Goal: Check status: Check status

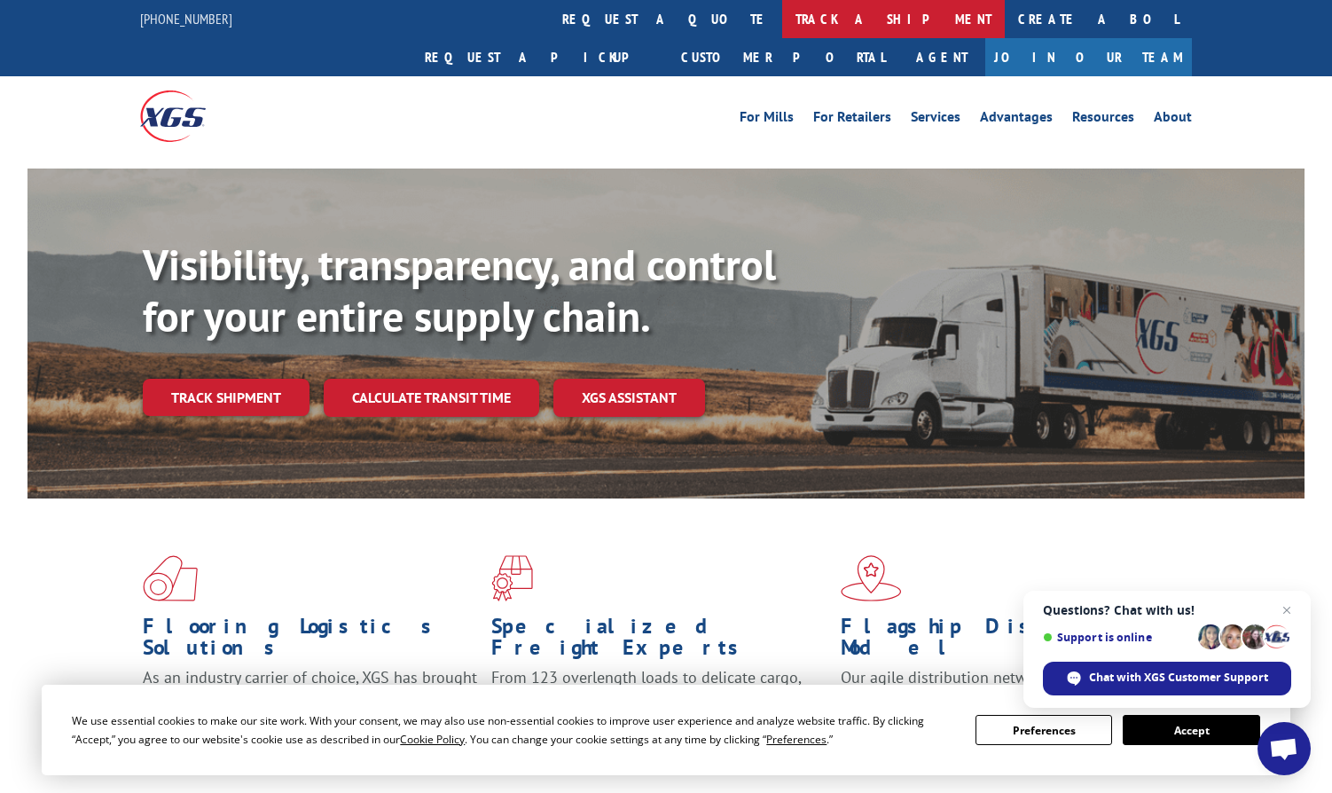
click at [782, 23] on link "track a shipment" at bounding box center [893, 19] width 223 height 38
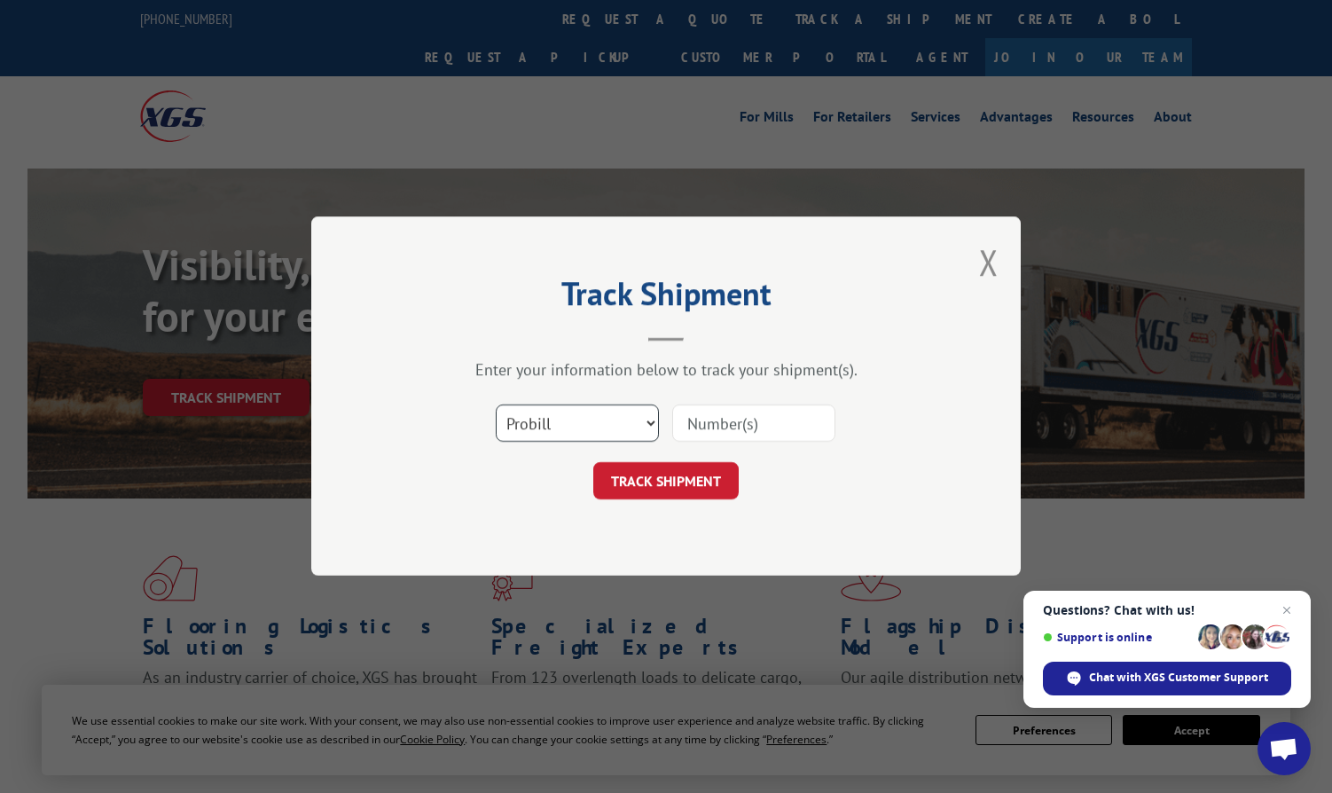
click at [563, 436] on select "Select category... Probill BOL PO" at bounding box center [577, 423] width 163 height 37
select select "po"
click at [496, 405] on select "Select category... Probill BOL PO" at bounding box center [577, 423] width 163 height 37
click at [754, 417] on input at bounding box center [753, 423] width 163 height 37
paste input "297122633"
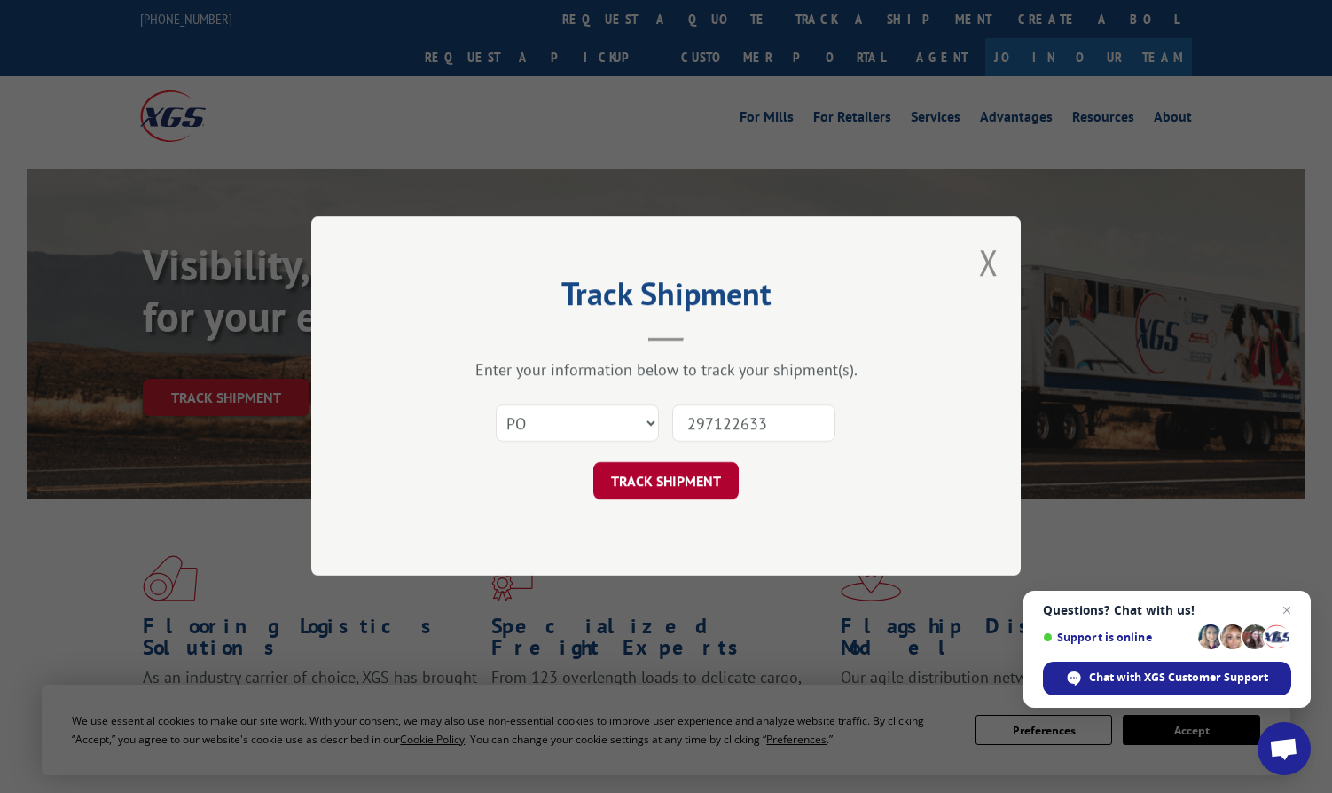
type input "297122633"
click at [664, 476] on button "TRACK SHIPMENT" at bounding box center [665, 481] width 145 height 37
